Goal: Transaction & Acquisition: Subscribe to service/newsletter

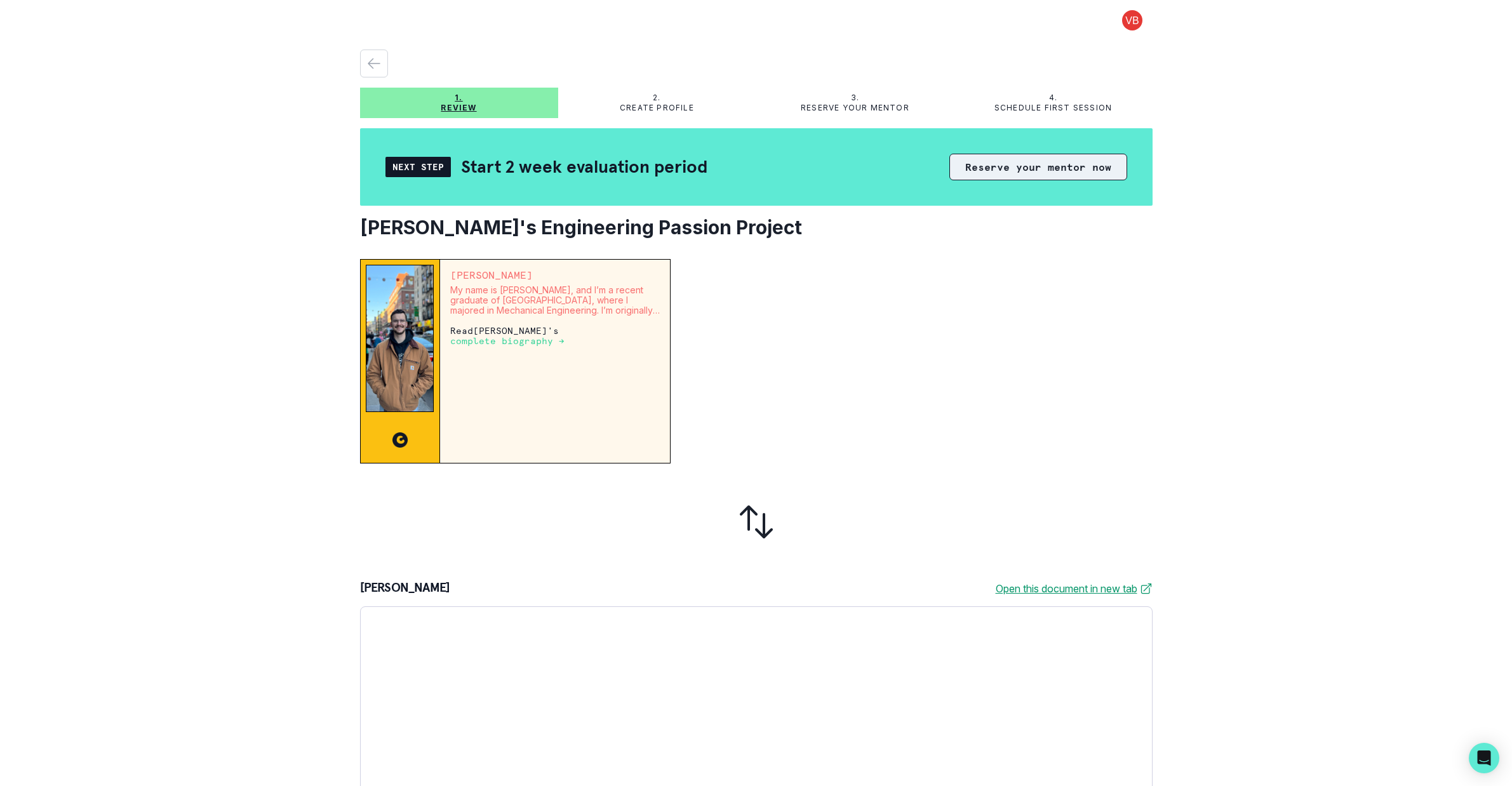
click at [991, 166] on button "Reserve your mentor now" at bounding box center [1038, 167] width 178 height 27
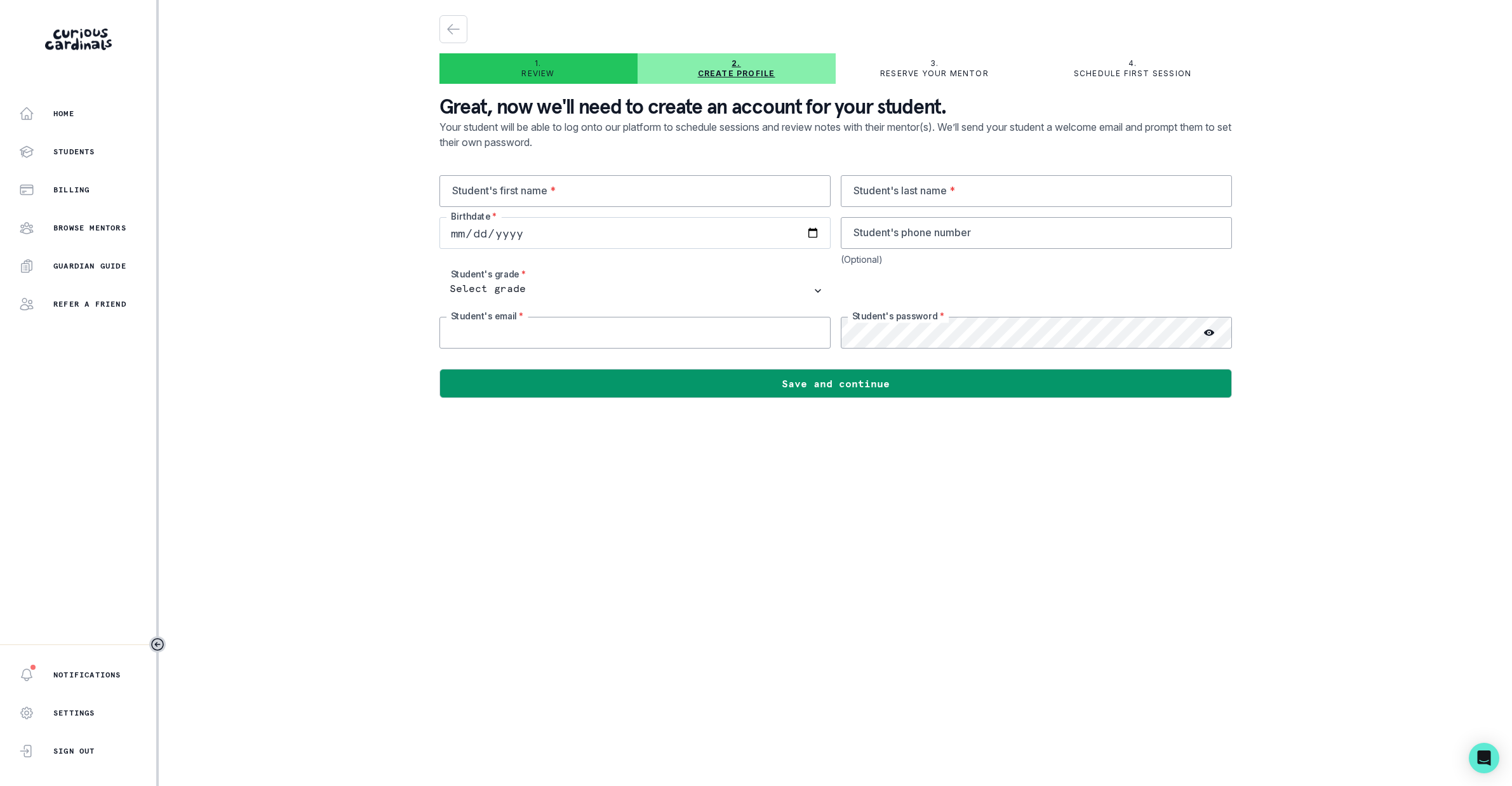
type input "[PERSON_NAME][EMAIL_ADDRESS][DOMAIN_NAME]"
click at [510, 195] on input "text" at bounding box center [635, 191] width 391 height 32
type input "[PERSON_NAME]"
type input "4152902622"
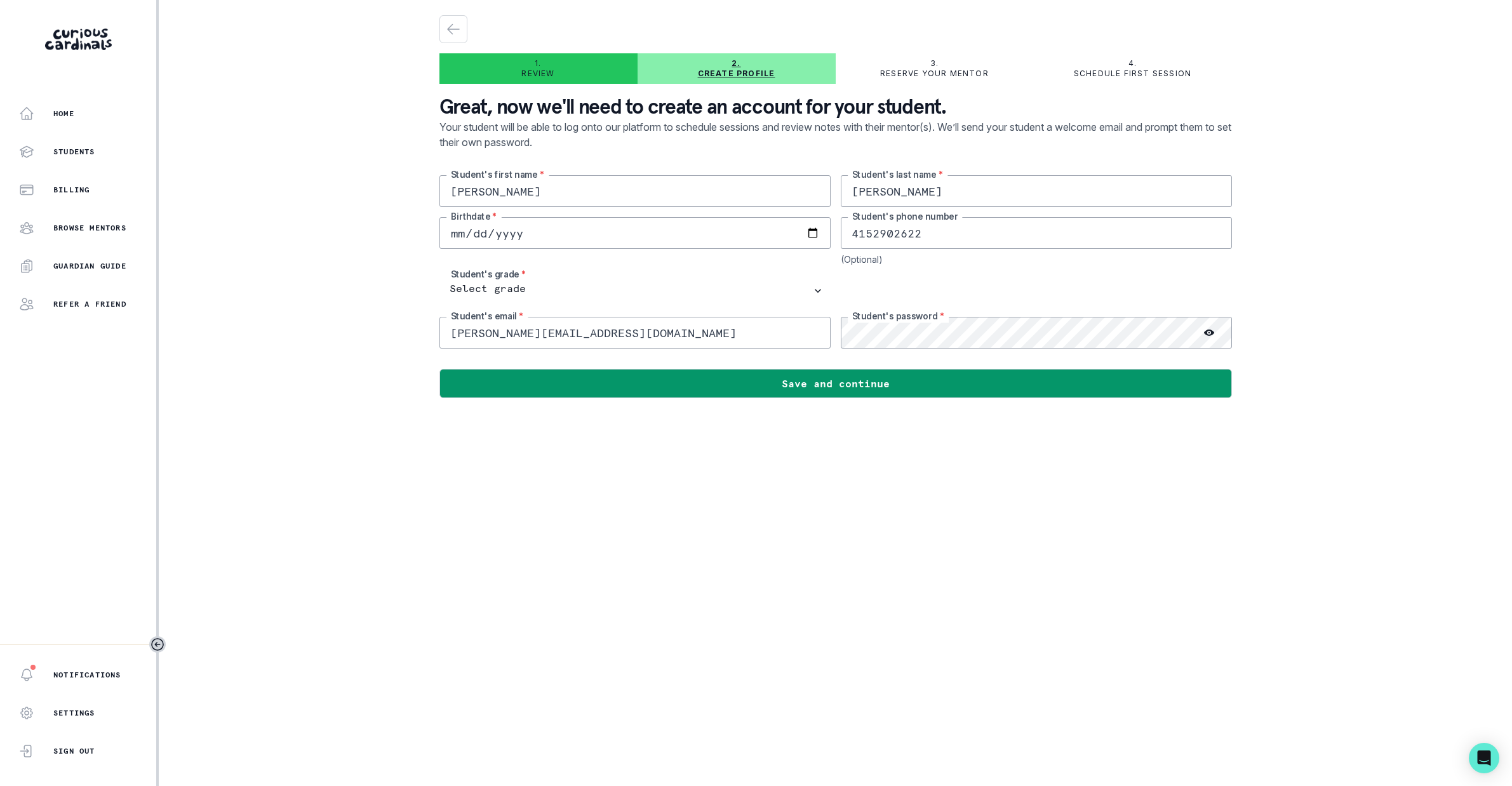
click at [595, 232] on input "date" at bounding box center [635, 233] width 391 height 32
type input "[DATE]"
drag, startPoint x: 626, startPoint y: 336, endPoint x: 442, endPoint y: 334, distance: 184.0
click at [442, 334] on input "[PERSON_NAME][EMAIL_ADDRESS][DOMAIN_NAME]" at bounding box center [635, 333] width 391 height 32
type input "[EMAIL_ADDRESS][PERSON_NAME][DOMAIN_NAME]"
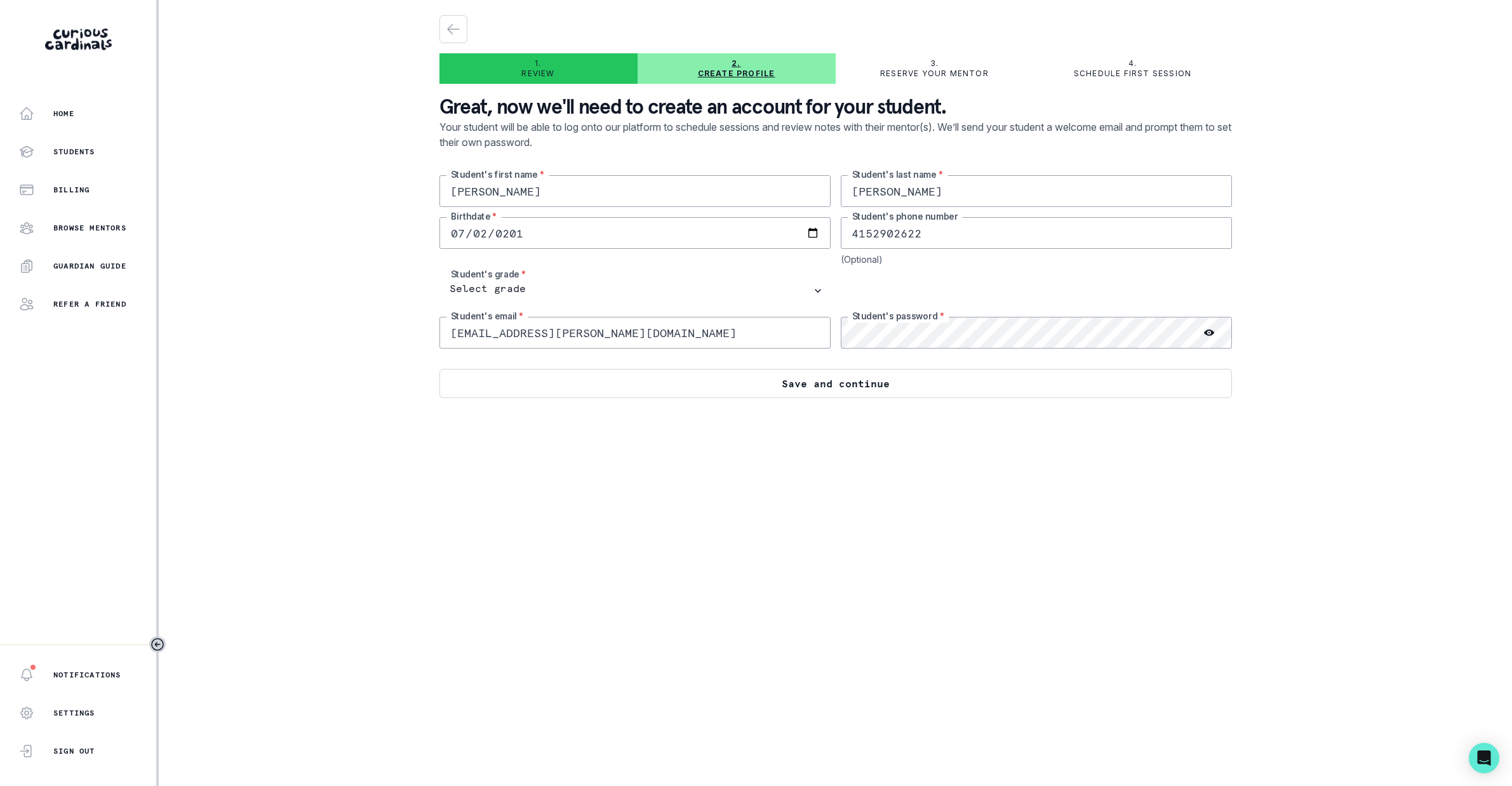
click at [720, 386] on button "Save and continue" at bounding box center [835, 383] width 792 height 29
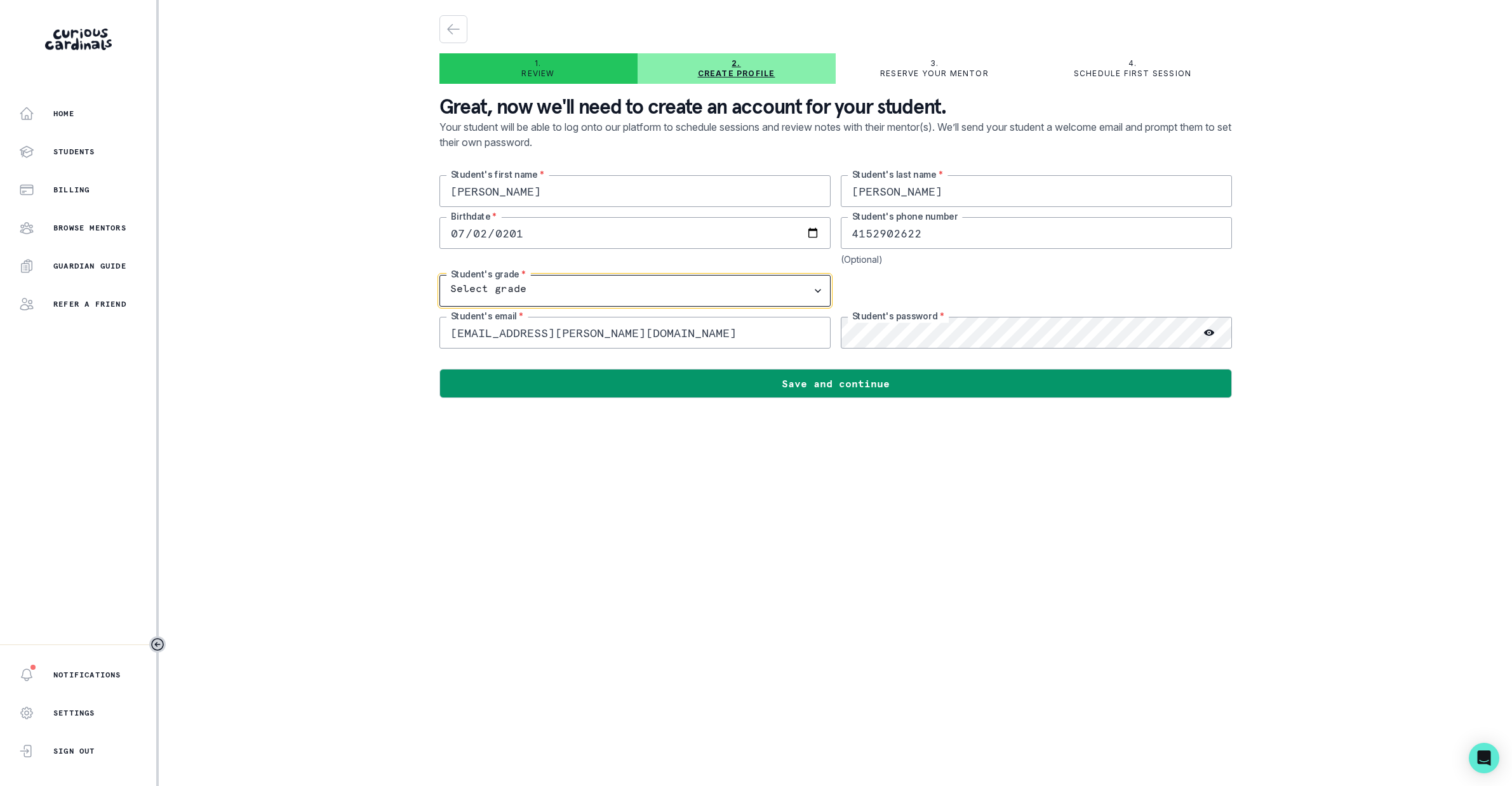
click at [560, 289] on select "Select grade 1st Grade 2nd Grade 3rd Grade 4th Grade 5th Grade 6th Grade 7th Gr…" at bounding box center [635, 291] width 391 height 32
select select "7th Grade"
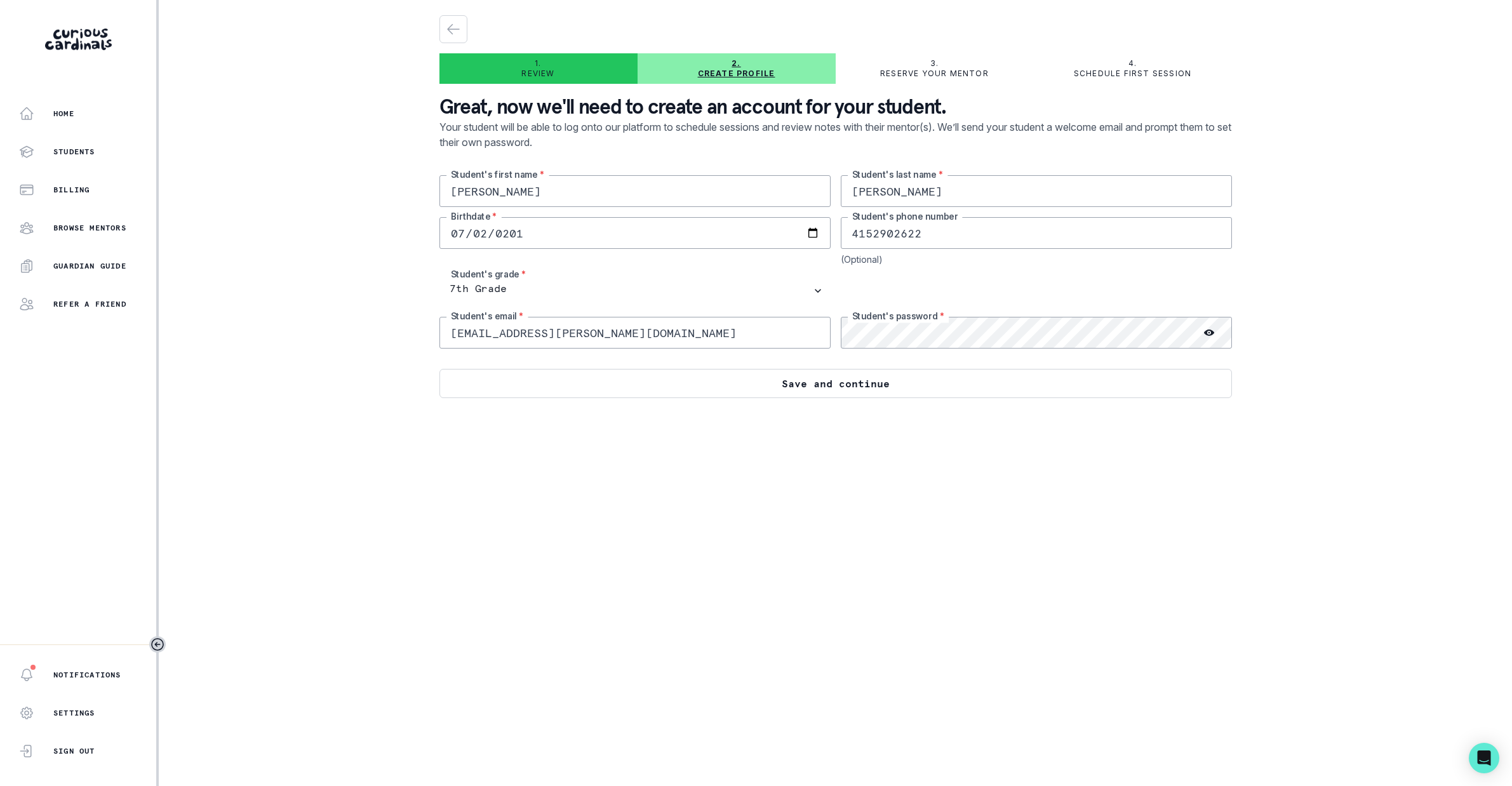
click at [778, 383] on button "Save and continue" at bounding box center [835, 383] width 792 height 29
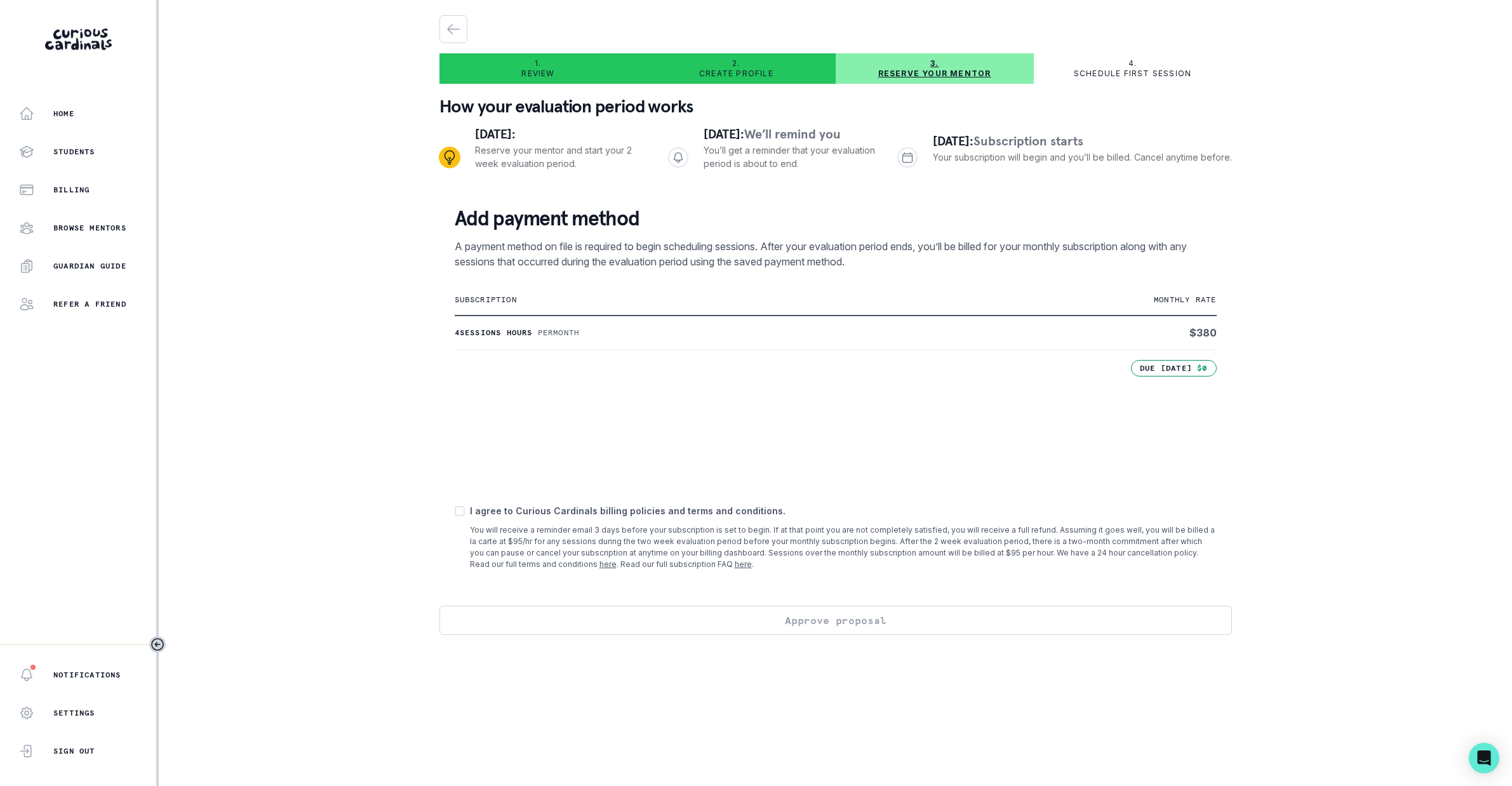
click at [462, 560] on div "I agree to Curious Cardinals billing policies and terms and conditions. You wil…" at bounding box center [835, 537] width 762 height 66
click at [464, 513] on div "I agree to Curious Cardinals billing policies and terms and conditions. You wil…" at bounding box center [835, 537] width 762 height 66
click at [456, 513] on span at bounding box center [460, 511] width 11 height 11
click at [454, 510] on input "checkbox" at bounding box center [454, 510] width 1 height 1
checkbox input "true"
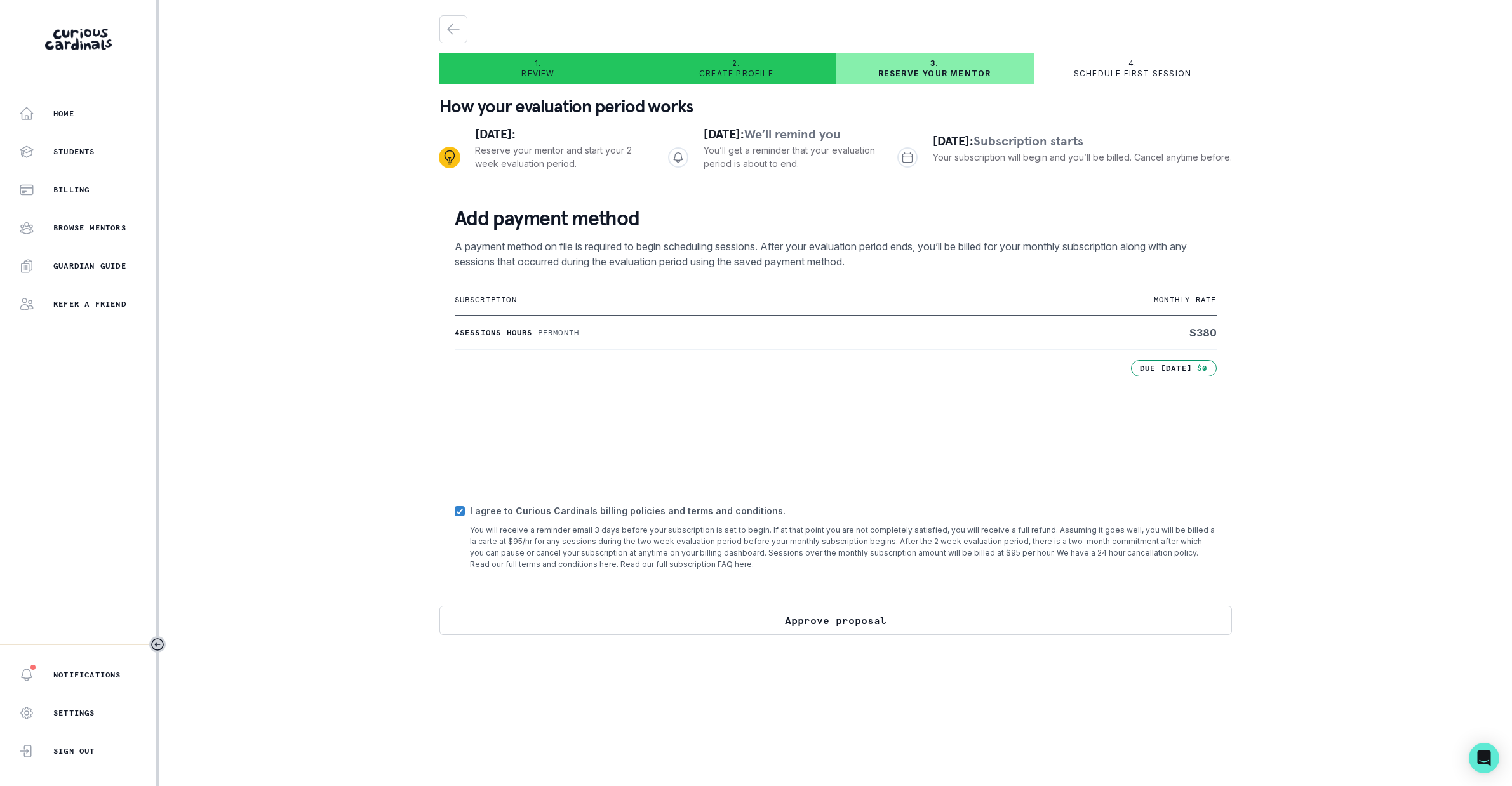
click at [732, 626] on button "Approve proposal" at bounding box center [835, 619] width 792 height 29
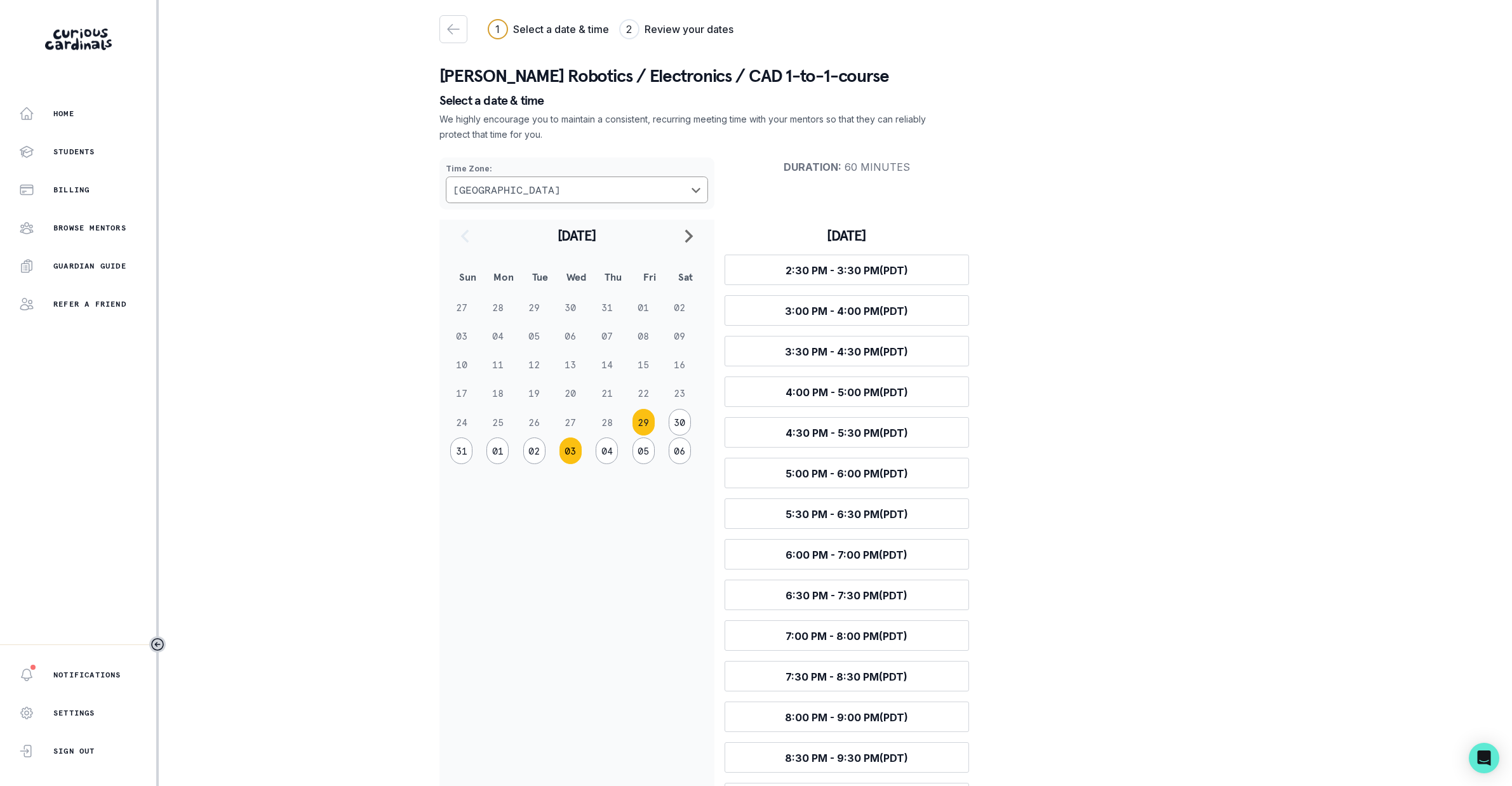
click at [569, 444] on button "03" at bounding box center [571, 450] width 23 height 27
click at [462, 234] on icon "navigate to previous month" at bounding box center [465, 236] width 15 height 15
click at [497, 451] on button "01" at bounding box center [498, 450] width 23 height 27
click at [839, 268] on span "3:30 PM - 4:30 PM (PDT)" at bounding box center [847, 270] width 123 height 13
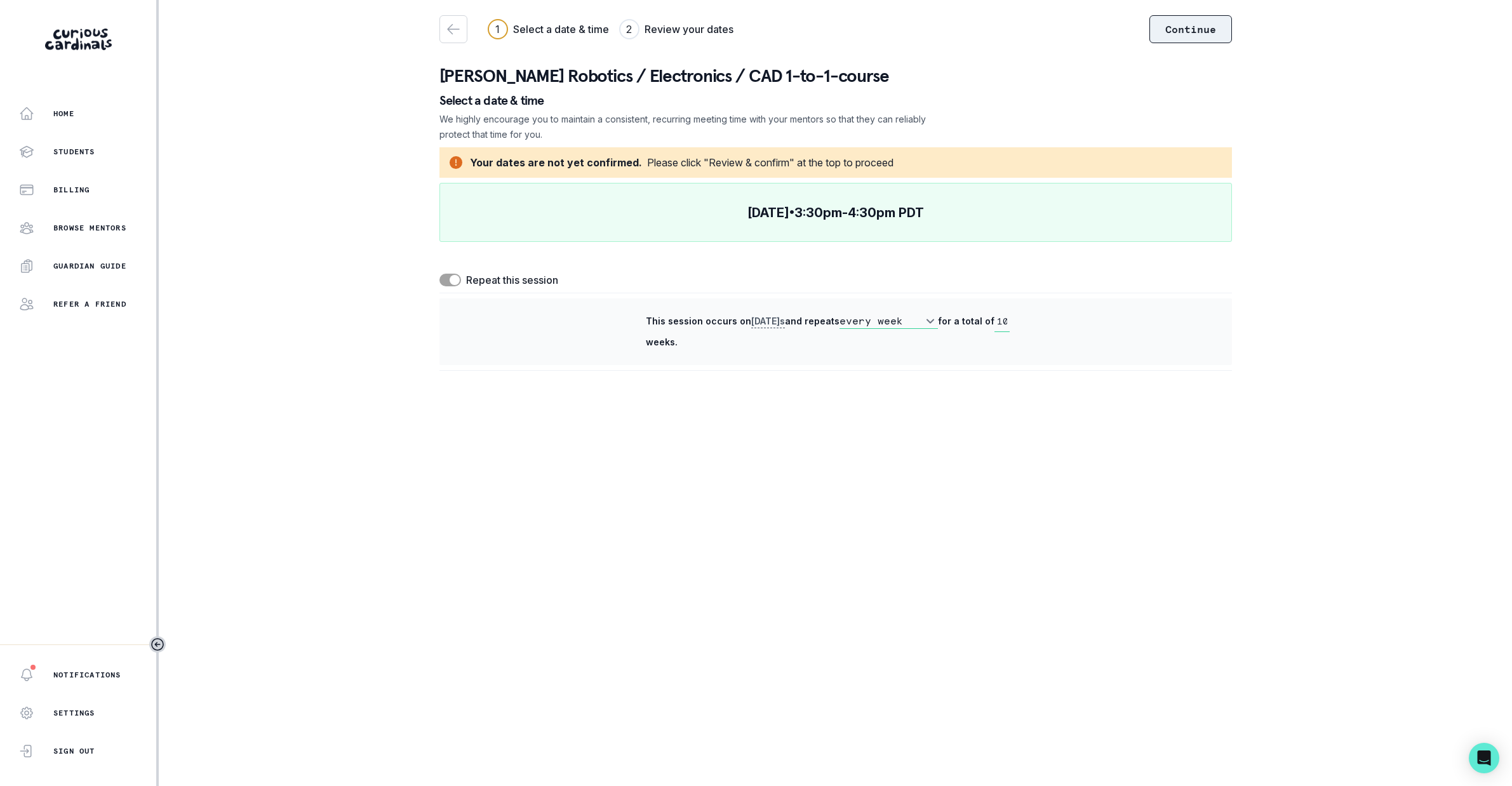
click at [1184, 30] on button "Continue" at bounding box center [1191, 29] width 83 height 28
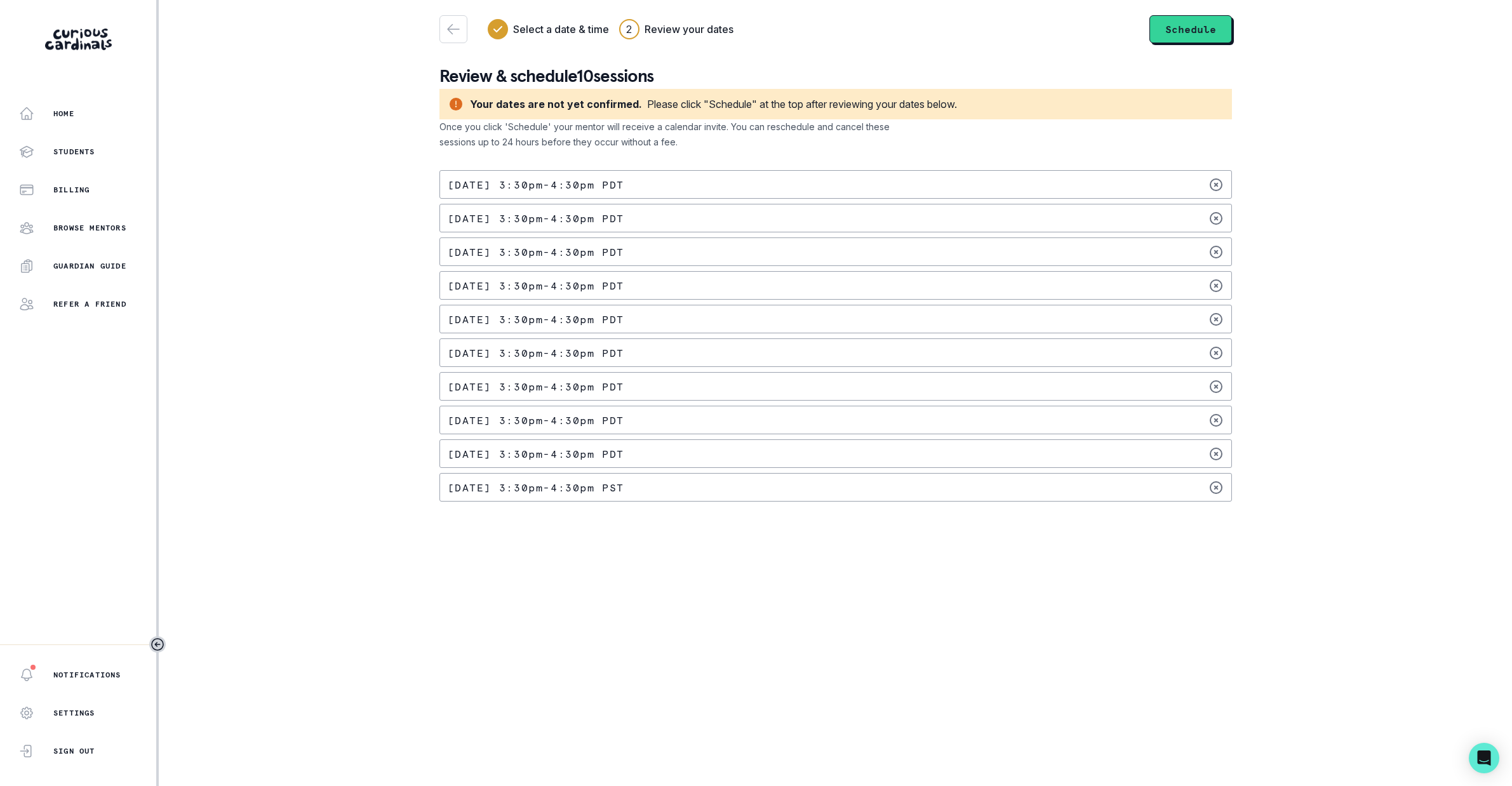
click at [556, 188] on p "[DATE] 3:30pm - 4:30pm PDT" at bounding box center [536, 185] width 177 height 11
drag, startPoint x: 1188, startPoint y: 26, endPoint x: 1182, endPoint y: 27, distance: 6.1
click at [1188, 26] on button "Schedule" at bounding box center [1191, 29] width 83 height 28
